Goal: Find specific page/section: Find specific page/section

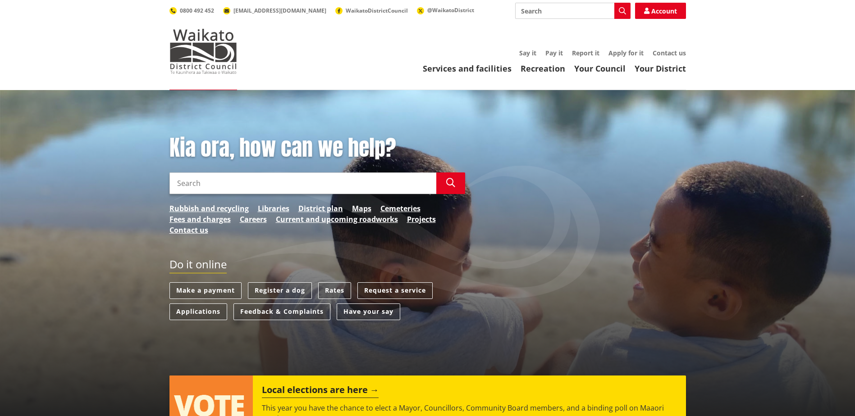
click at [258, 180] on input "Search" at bounding box center [302, 184] width 267 height 22
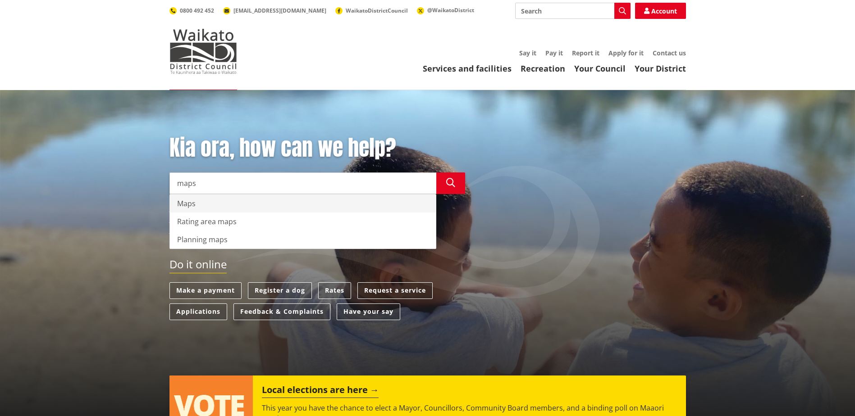
type input "maps"
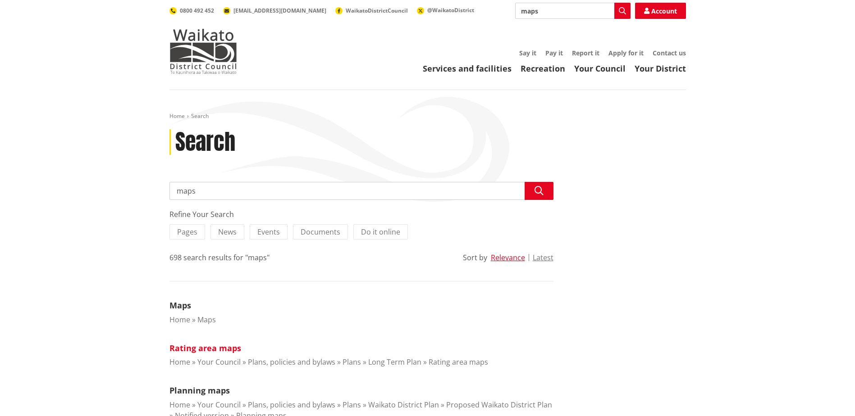
click at [208, 349] on link "Rating area maps" at bounding box center [205, 348] width 72 height 11
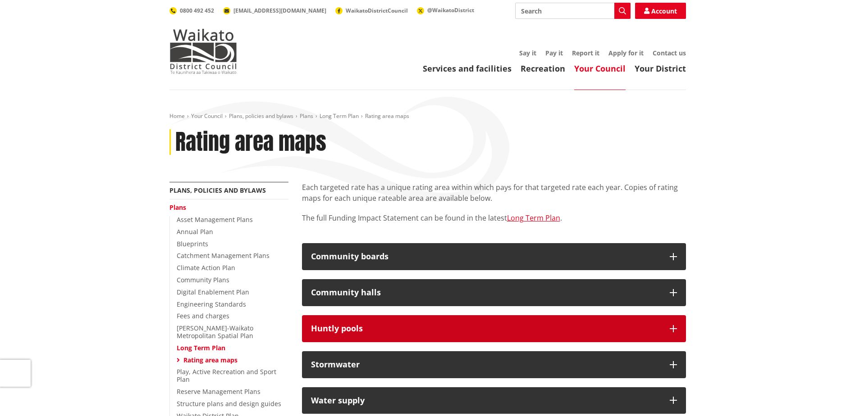
scroll to position [45, 0]
